Goal: Task Accomplishment & Management: Manage account settings

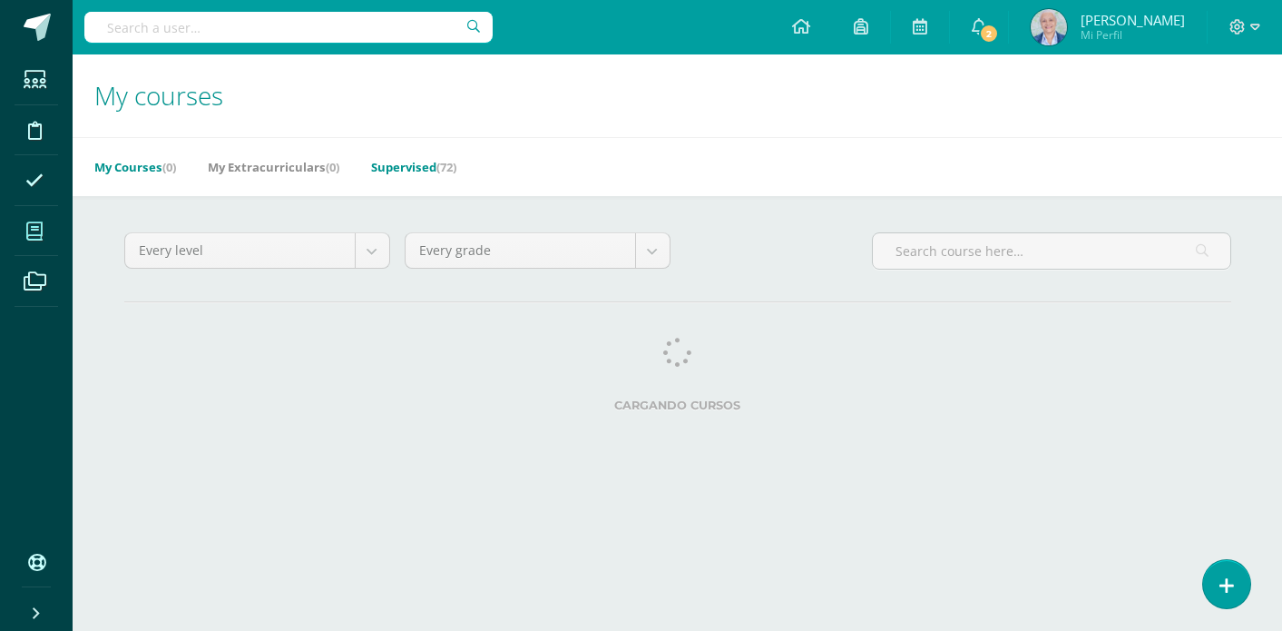
click at [433, 169] on link "Supervised (72)" at bounding box center [413, 166] width 85 height 29
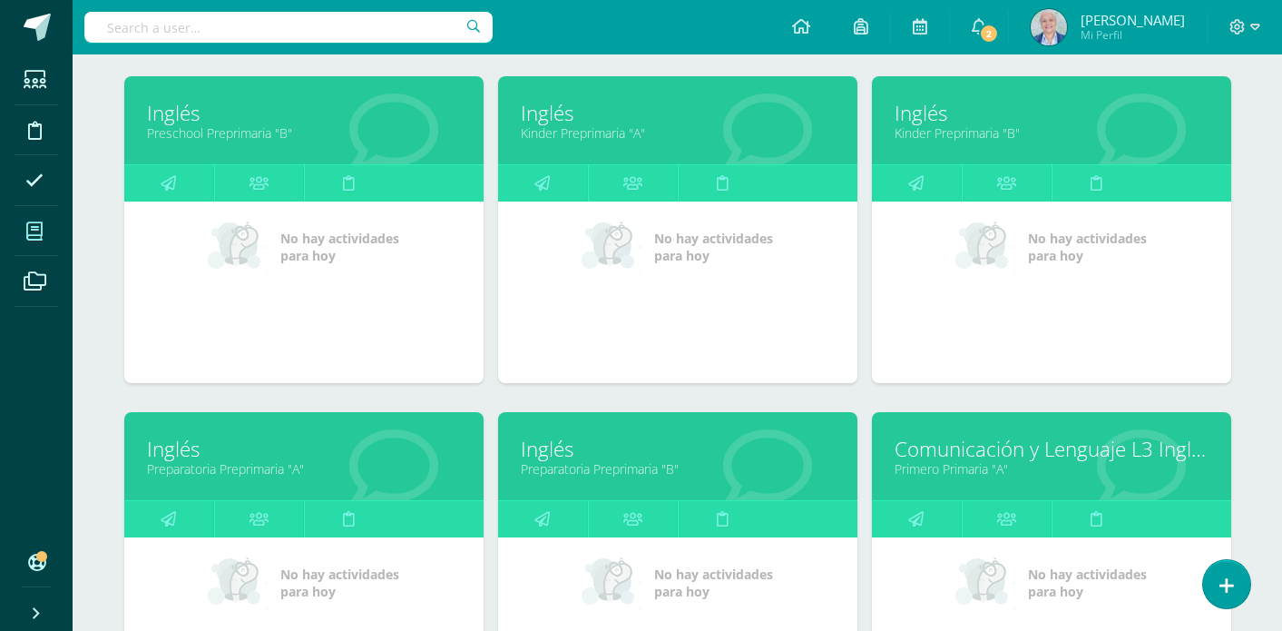
scroll to position [598, 0]
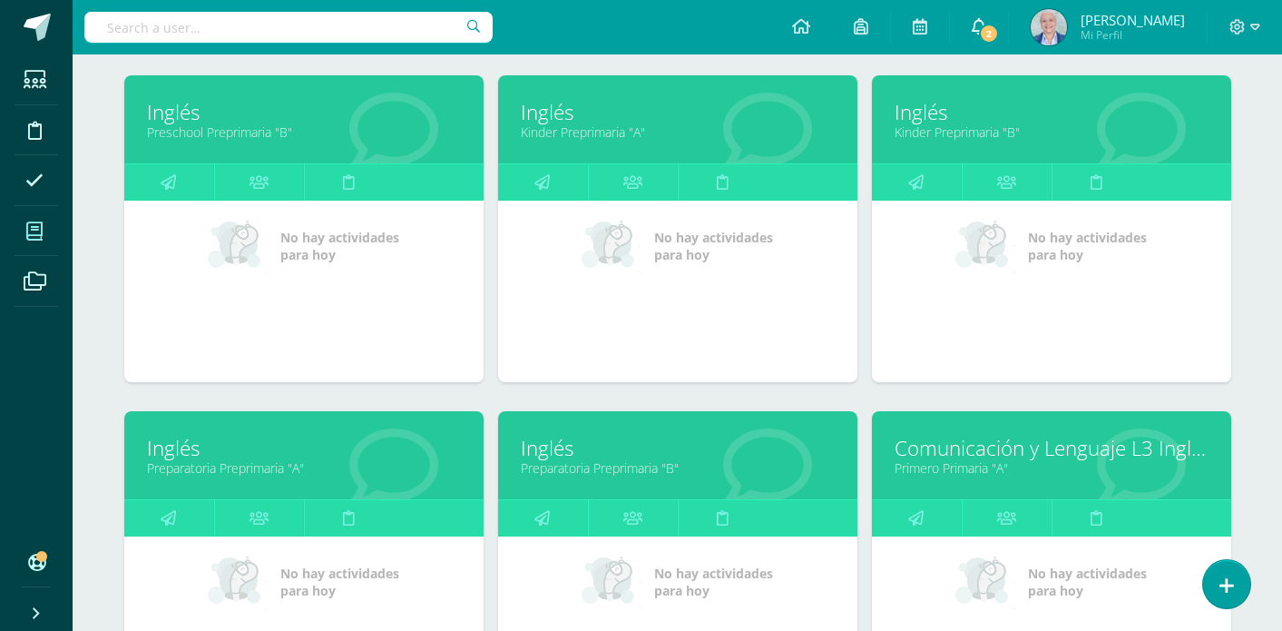
click at [999, 35] on span "2" at bounding box center [989, 34] width 20 height 20
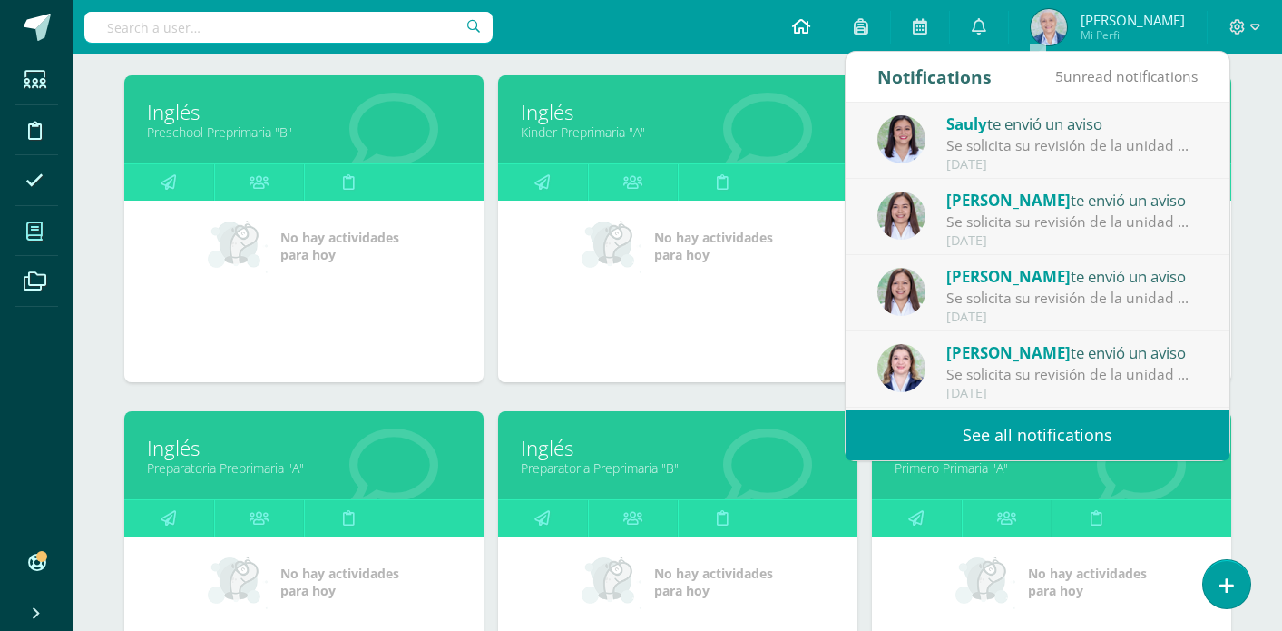
drag, startPoint x: 1025, startPoint y: 141, endPoint x: 868, endPoint y: 34, distance: 190.0
click at [1025, 141] on div "Se solicita su revisión de la unidad Unidad 4 para el curso Inglés Preparatoria…" at bounding box center [1072, 145] width 252 height 21
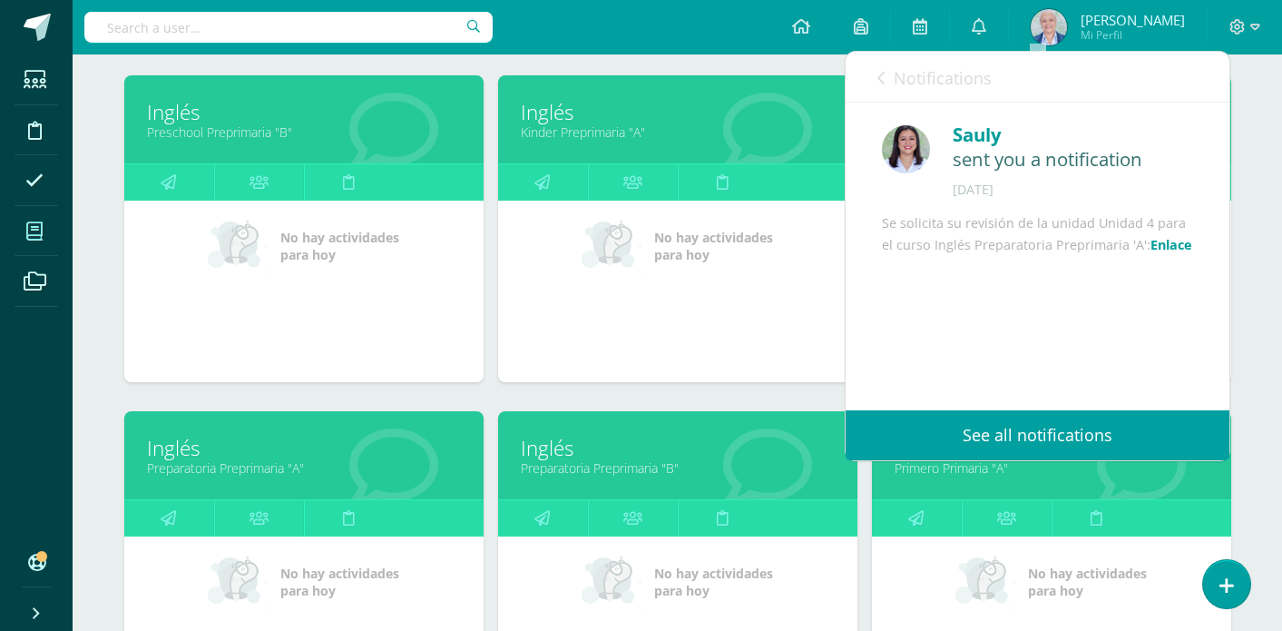
click at [992, 450] on link "See all notifications" at bounding box center [1038, 435] width 384 height 50
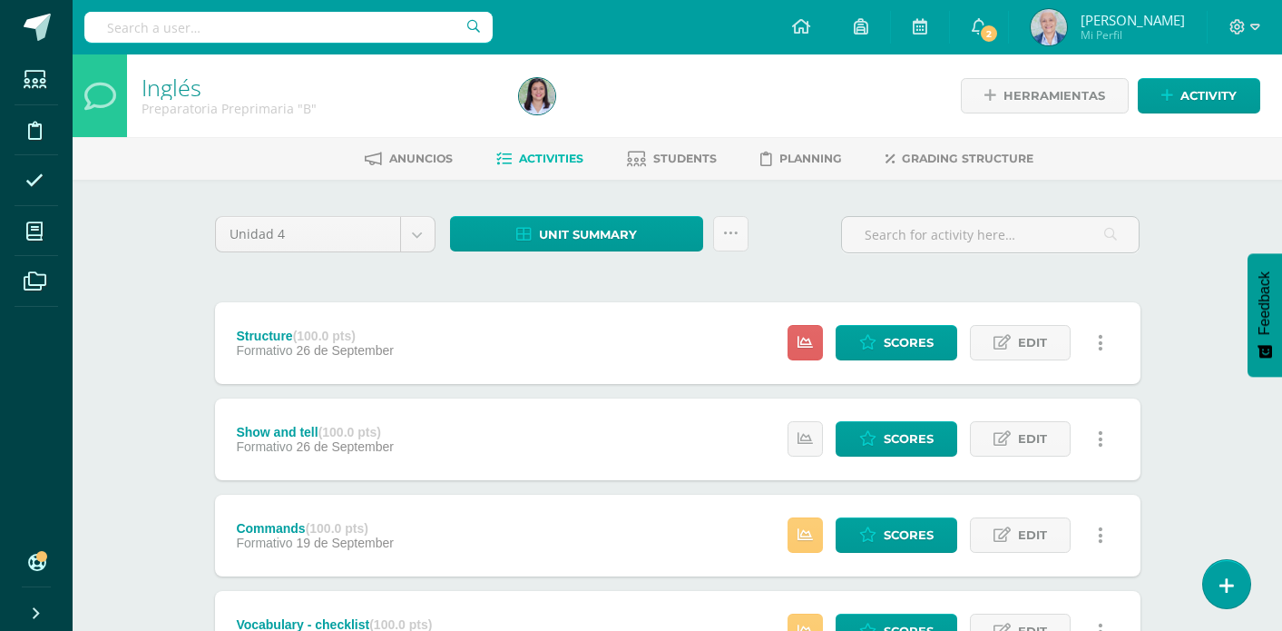
scroll to position [1, 0]
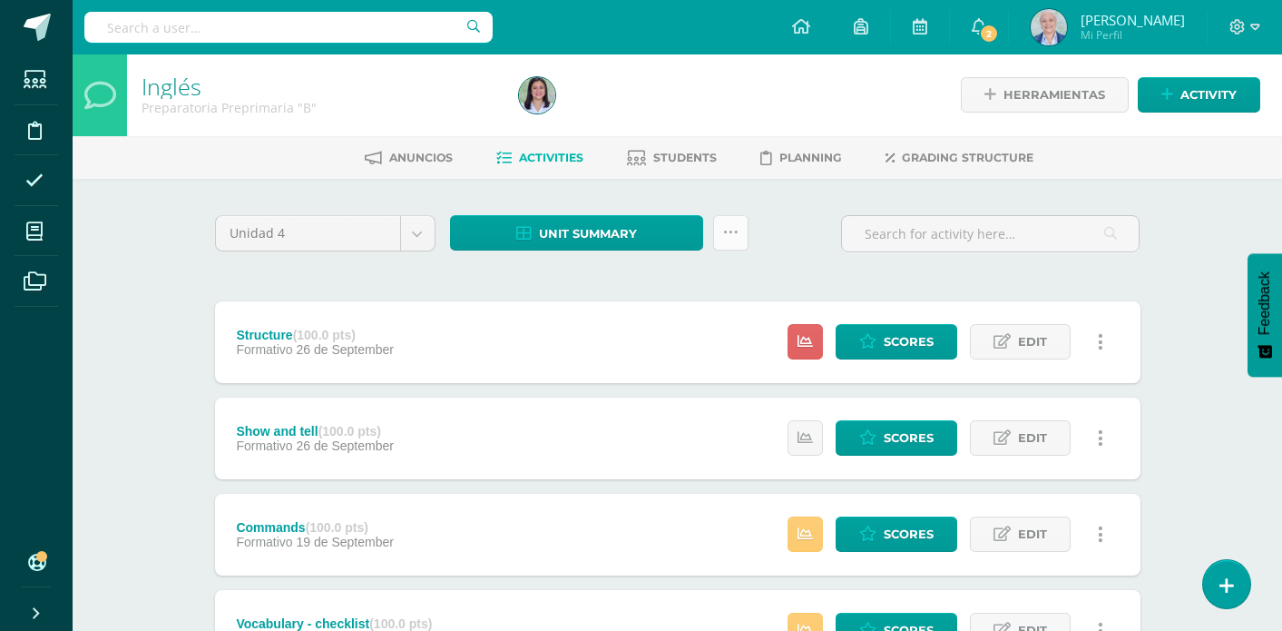
click at [730, 242] on link at bounding box center [730, 232] width 35 height 35
click at [752, 98] on div at bounding box center [704, 95] width 385 height 83
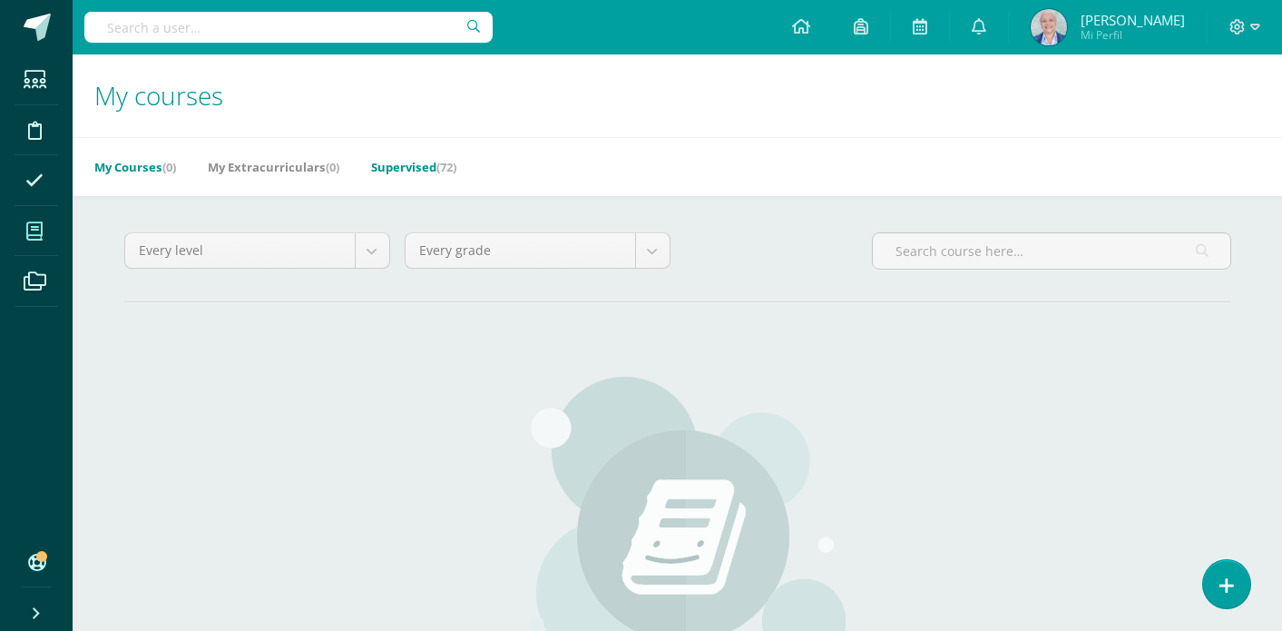
click at [417, 169] on link "Supervised (72)" at bounding box center [413, 166] width 85 height 29
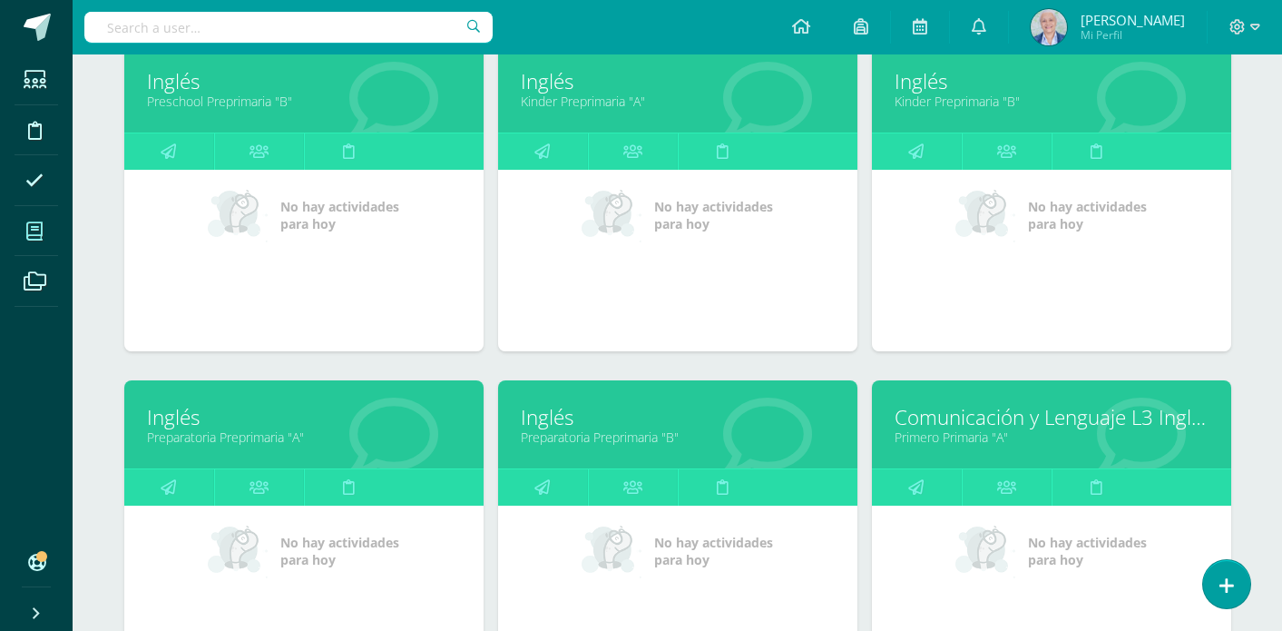
scroll to position [668, 0]
